Goal: Information Seeking & Learning: Learn about a topic

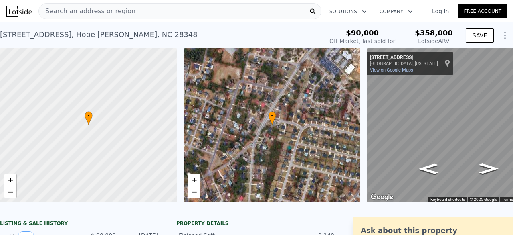
click at [136, 10] on div "Search an address or region" at bounding box center [180, 11] width 283 height 16
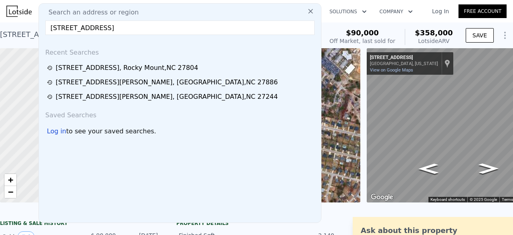
type input "[STREET_ADDRESS]"
click at [136, 10] on div "Search an address or region" at bounding box center [180, 13] width 276 height 10
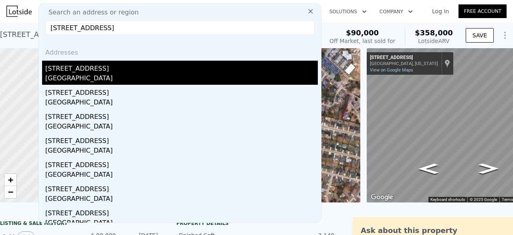
click at [95, 69] on div "[STREET_ADDRESS]" at bounding box center [181, 67] width 273 height 13
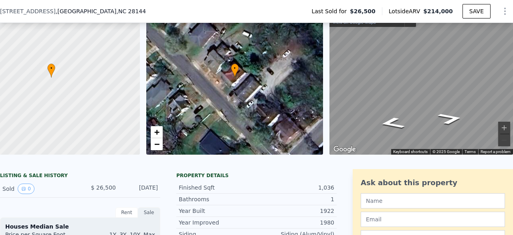
scroll to position [0, 47]
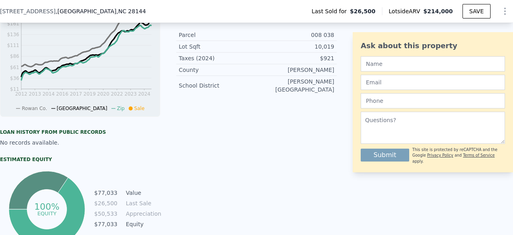
type input "3"
type input "5"
type input "2"
type input "3.5"
type input "1622"
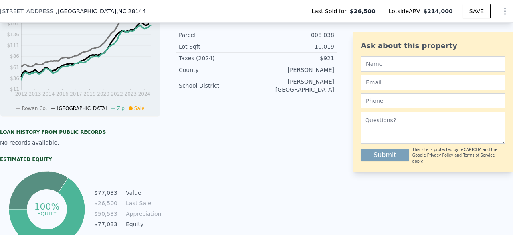
type input "2647"
type input "12197"
type input "26571.6"
type input "$ 358,000"
type input "4"
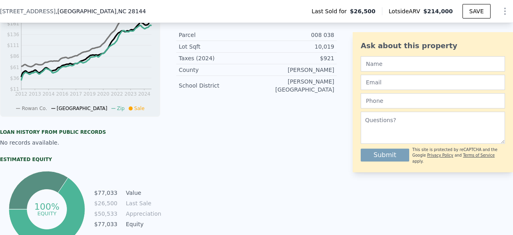
type input "$ 239,549"
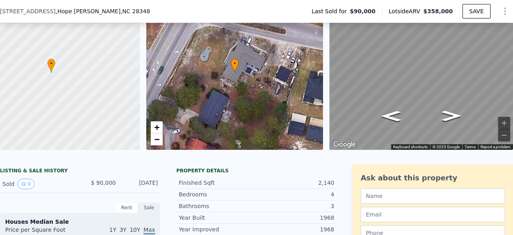
scroll to position [58, 0]
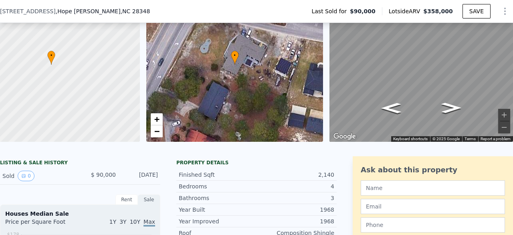
type input "2"
type input "3"
type input "1"
type input "2"
type input "856"
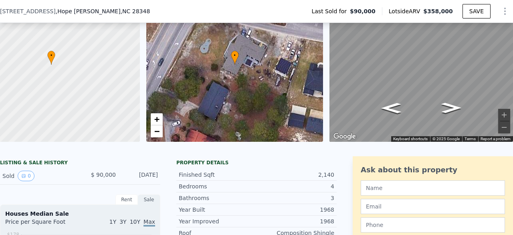
type input "1449"
type input "5968"
type input "17119"
type input "$ 214,000"
type input "5"
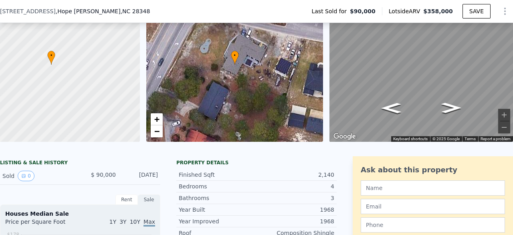
type input "$ 171,139"
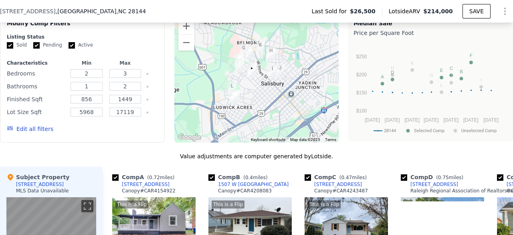
scroll to position [638, 0]
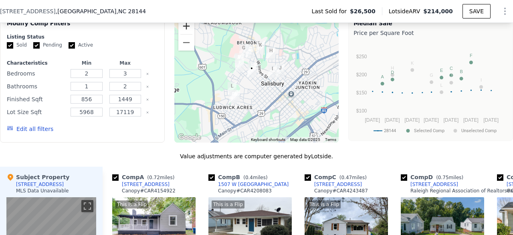
click at [184, 32] on button "Zoom in" at bounding box center [186, 26] width 16 height 16
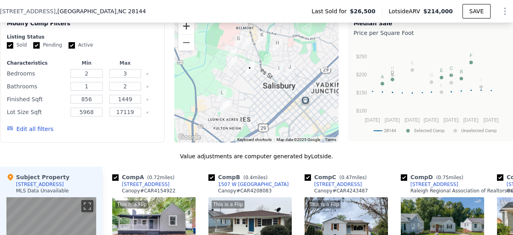
click at [184, 32] on button "Zoom in" at bounding box center [186, 26] width 16 height 16
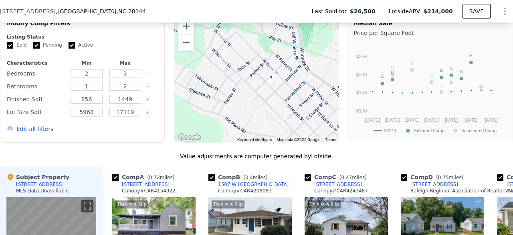
drag, startPoint x: 207, startPoint y: 85, endPoint x: 241, endPoint y: 98, distance: 37.1
click at [241, 98] on div at bounding box center [256, 78] width 165 height 128
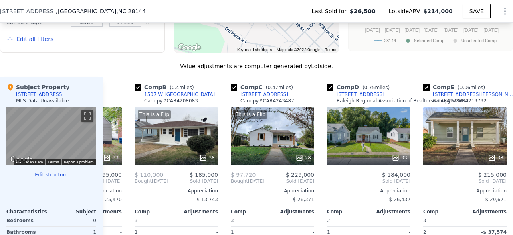
scroll to position [728, 0]
